Goal: Information Seeking & Learning: Learn about a topic

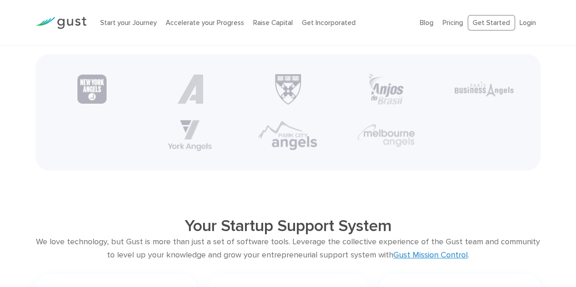
scroll to position [1694, 0]
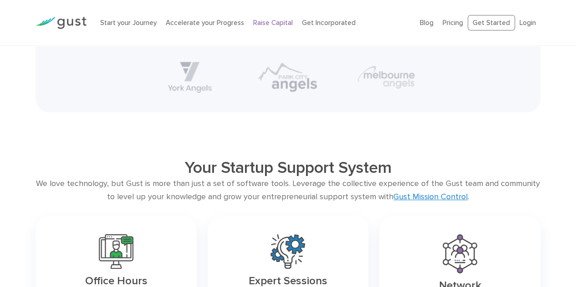
click at [257, 19] on link "Raise Capital" at bounding box center [273, 23] width 40 height 8
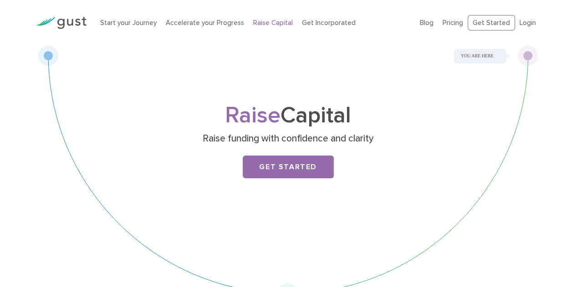
click at [77, 21] on img at bounding box center [61, 23] width 51 height 12
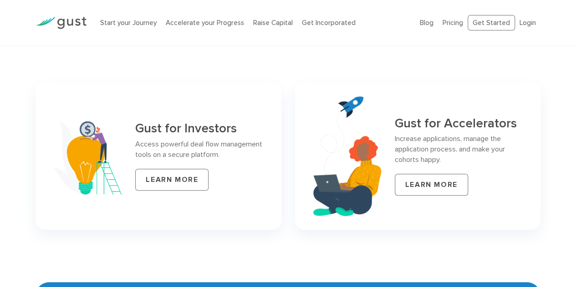
scroll to position [3830, 0]
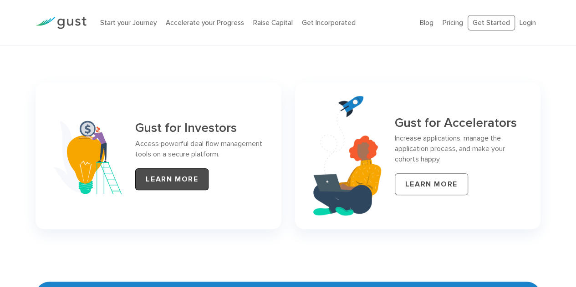
click at [169, 169] on link "LEARN MORE" at bounding box center [171, 180] width 73 height 22
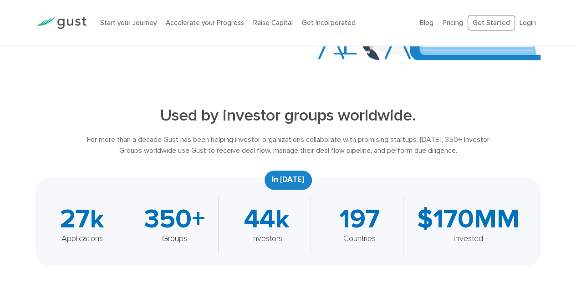
scroll to position [214, 0]
drag, startPoint x: 461, startPoint y: 139, endPoint x: 474, endPoint y: 152, distance: 18.1
click at [474, 152] on div "For more than a decade Gust has been helping investor organizations collaborate…" at bounding box center [288, 145] width 404 height 22
copy div "350+ Investor Groups worldwide use Gust to receive deal flow, manage their deal…"
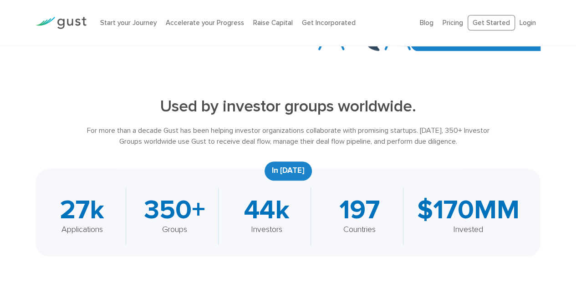
scroll to position [245, 0]
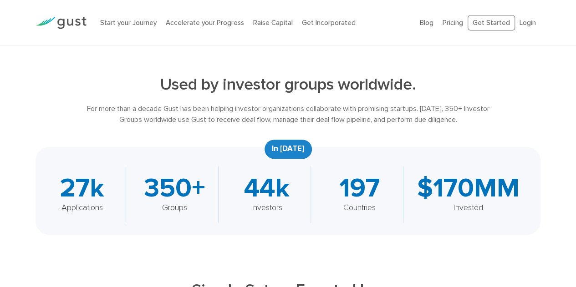
click at [359, 177] on div "197" at bounding box center [359, 188] width 69 height 26
click at [422, 26] on div "Blog FAQ Pricing Get Started Login Login" at bounding box center [480, 23] width 134 height 34
click at [82, 23] on img at bounding box center [61, 23] width 51 height 12
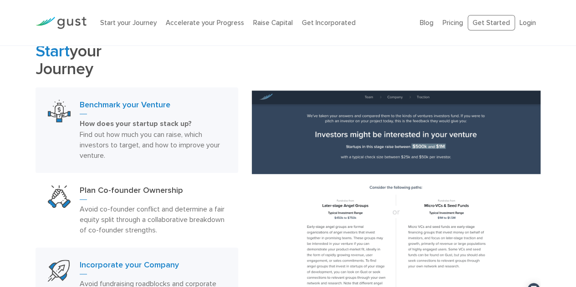
scroll to position [364, 0]
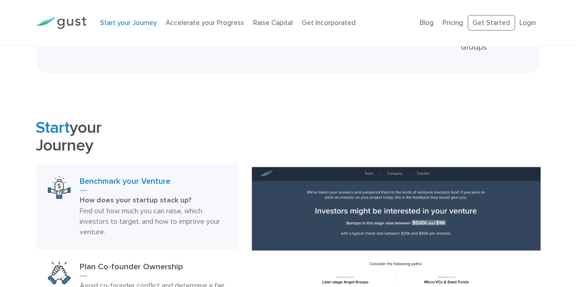
click at [145, 25] on link "Start your Journey" at bounding box center [128, 23] width 56 height 8
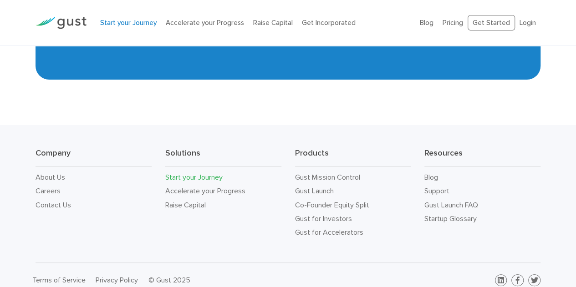
scroll to position [1710, 0]
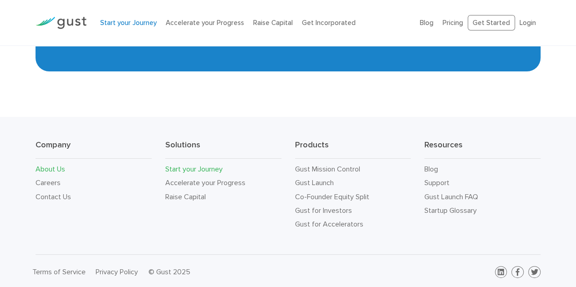
click at [44, 165] on link "About Us" at bounding box center [51, 169] width 30 height 9
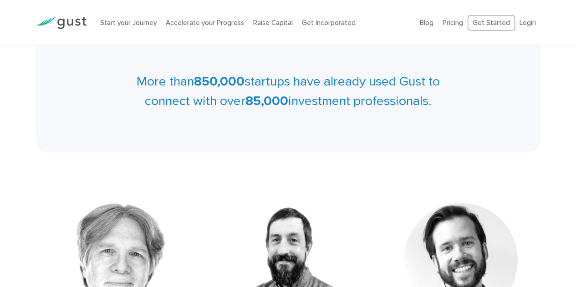
scroll to position [416, 0]
